Goal: Use online tool/utility: Use online tool/utility

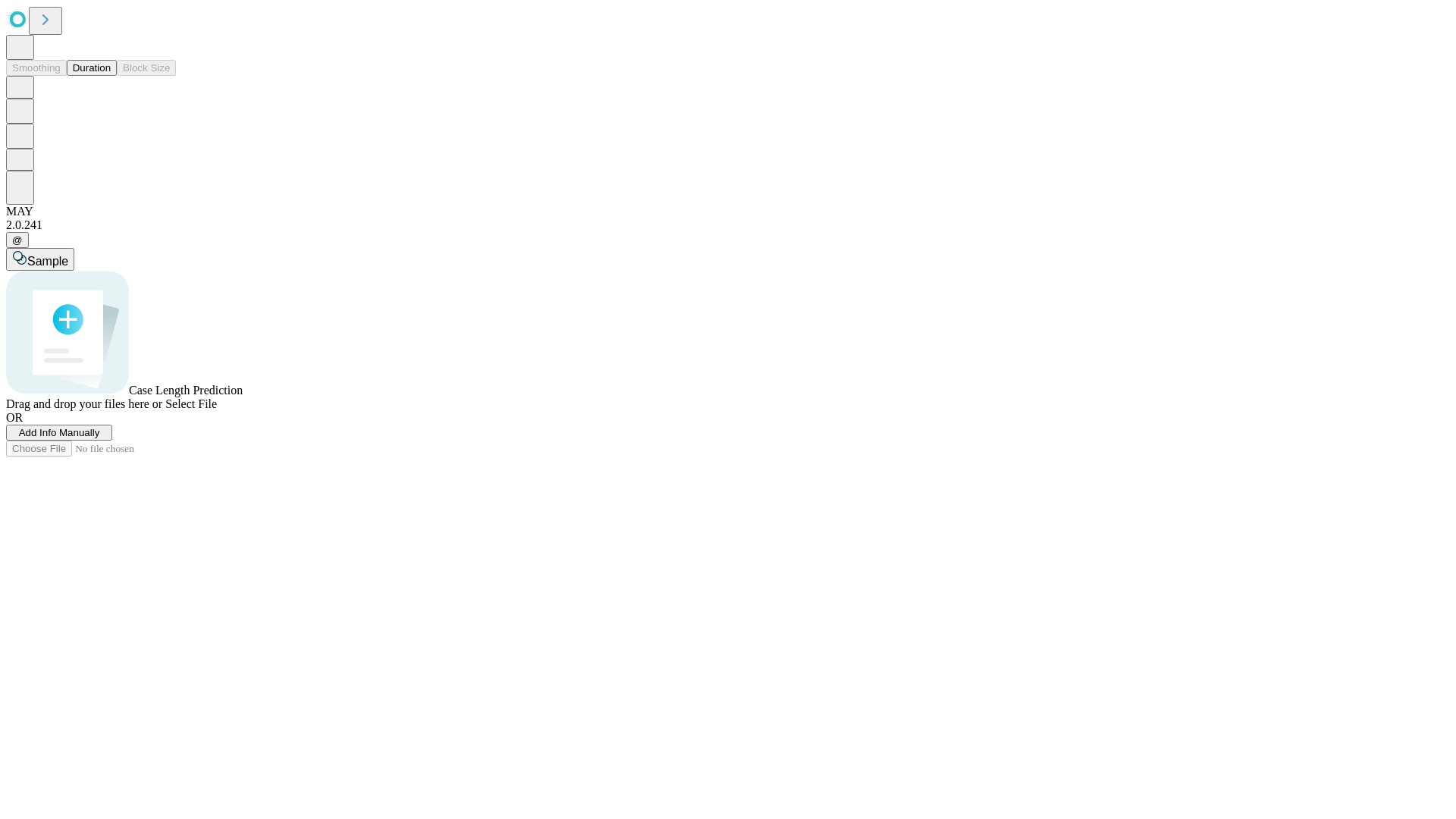
click at [111, 76] on button "Duration" at bounding box center [91, 68] width 50 height 16
click at [100, 438] on span "Add Info Manually" at bounding box center [59, 432] width 81 height 11
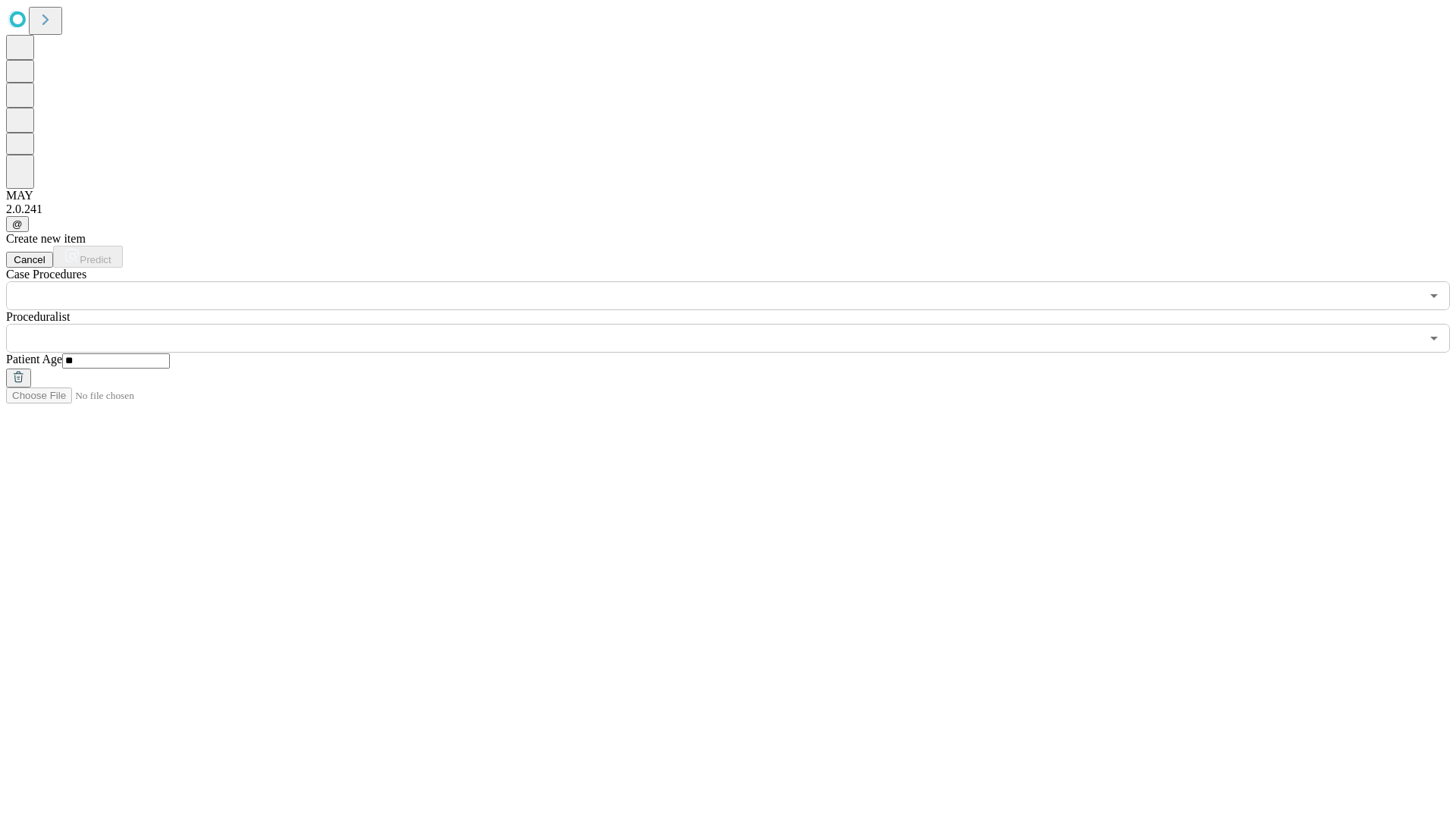
type input "**"
click at [739, 324] on input "text" at bounding box center [713, 339] width 1414 height 29
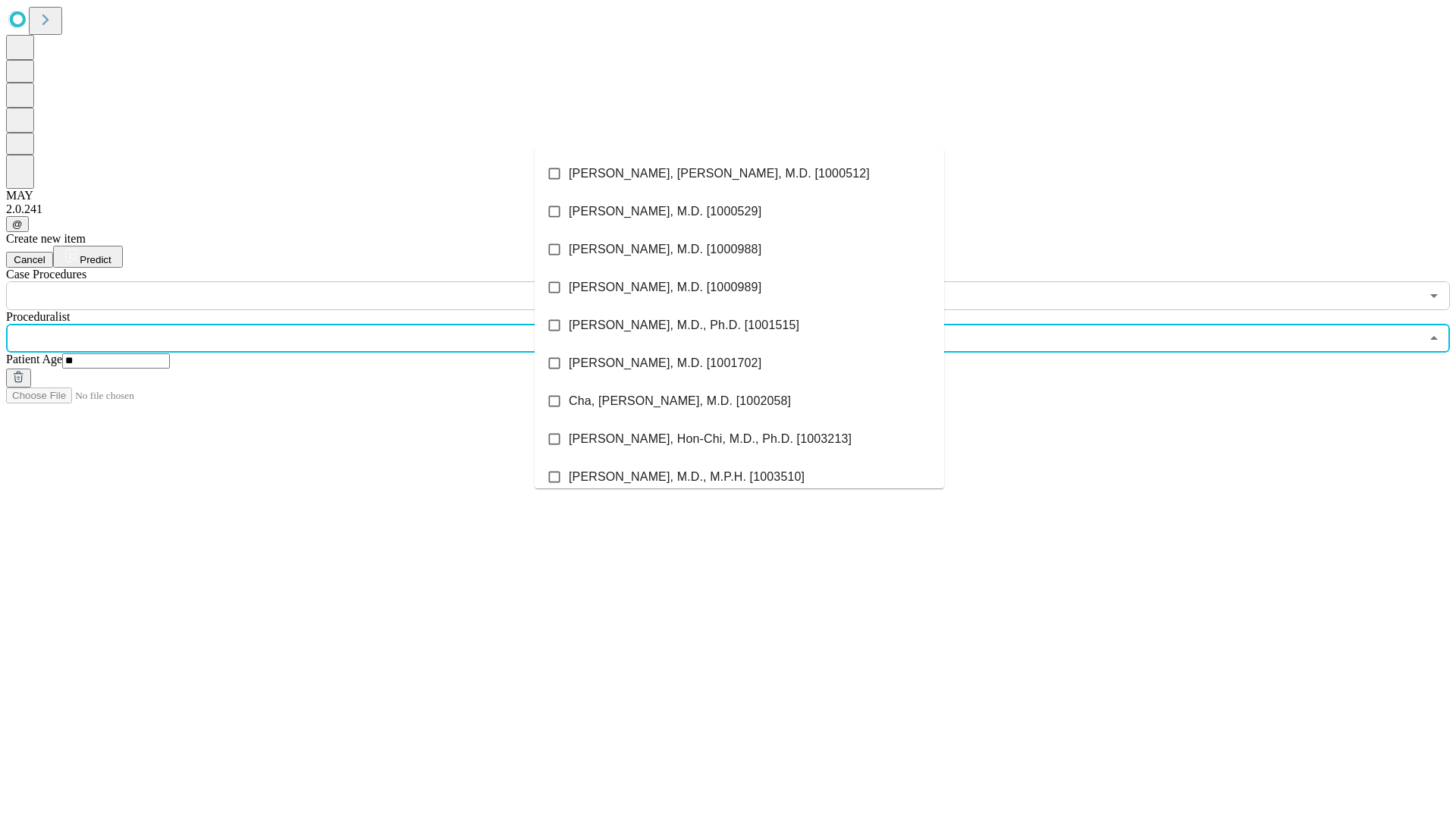
click at [740, 173] on li "[PERSON_NAME], [PERSON_NAME], M.D. [1000512]" at bounding box center [739, 173] width 409 height 38
click at [318, 282] on input "text" at bounding box center [713, 296] width 1414 height 29
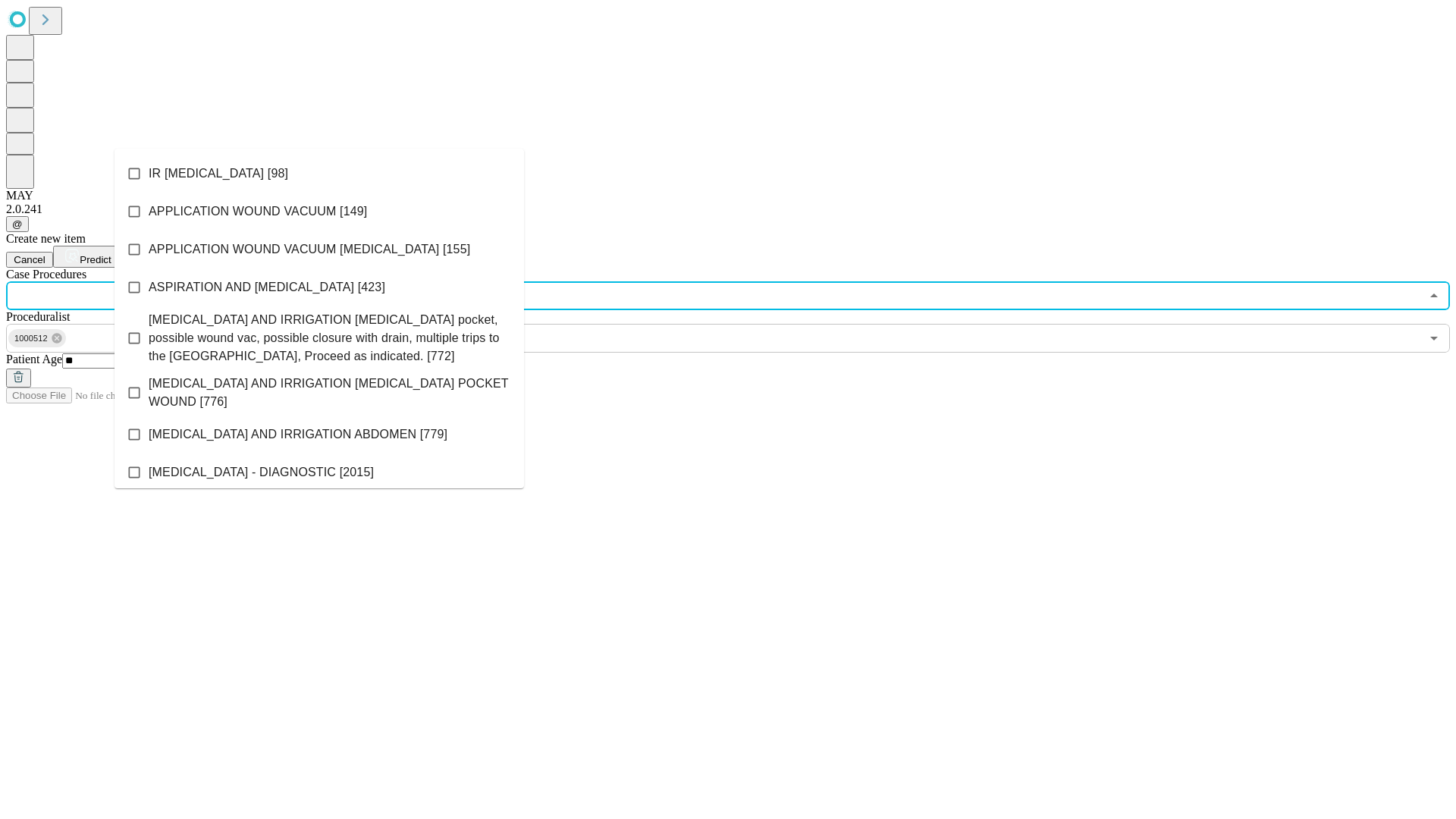
click at [319, 173] on li "IR [MEDICAL_DATA] [98]" at bounding box center [319, 173] width 409 height 38
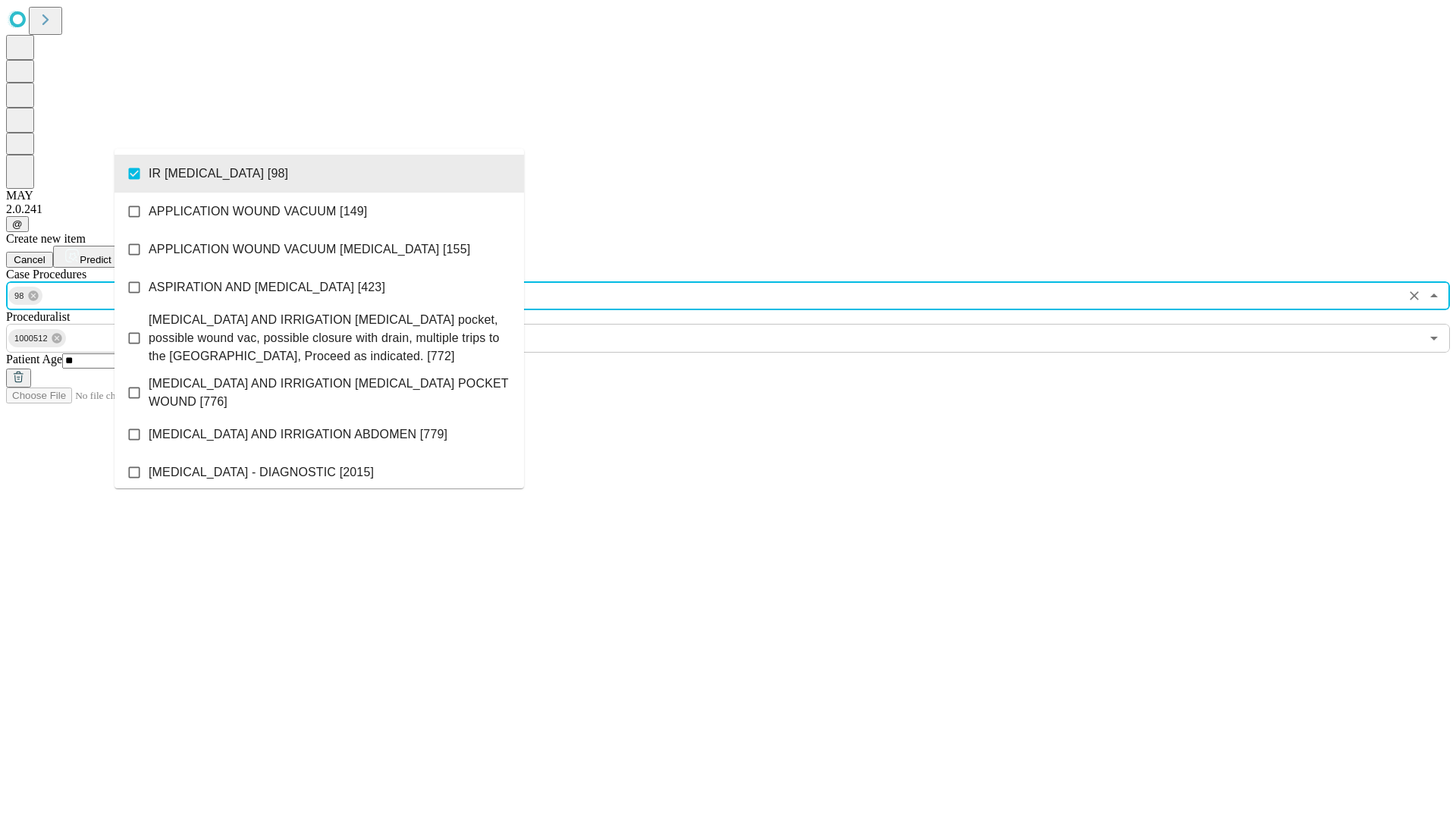
click at [111, 254] on span "Predict" at bounding box center [95, 260] width 31 height 11
